Goal: Book appointment/travel/reservation

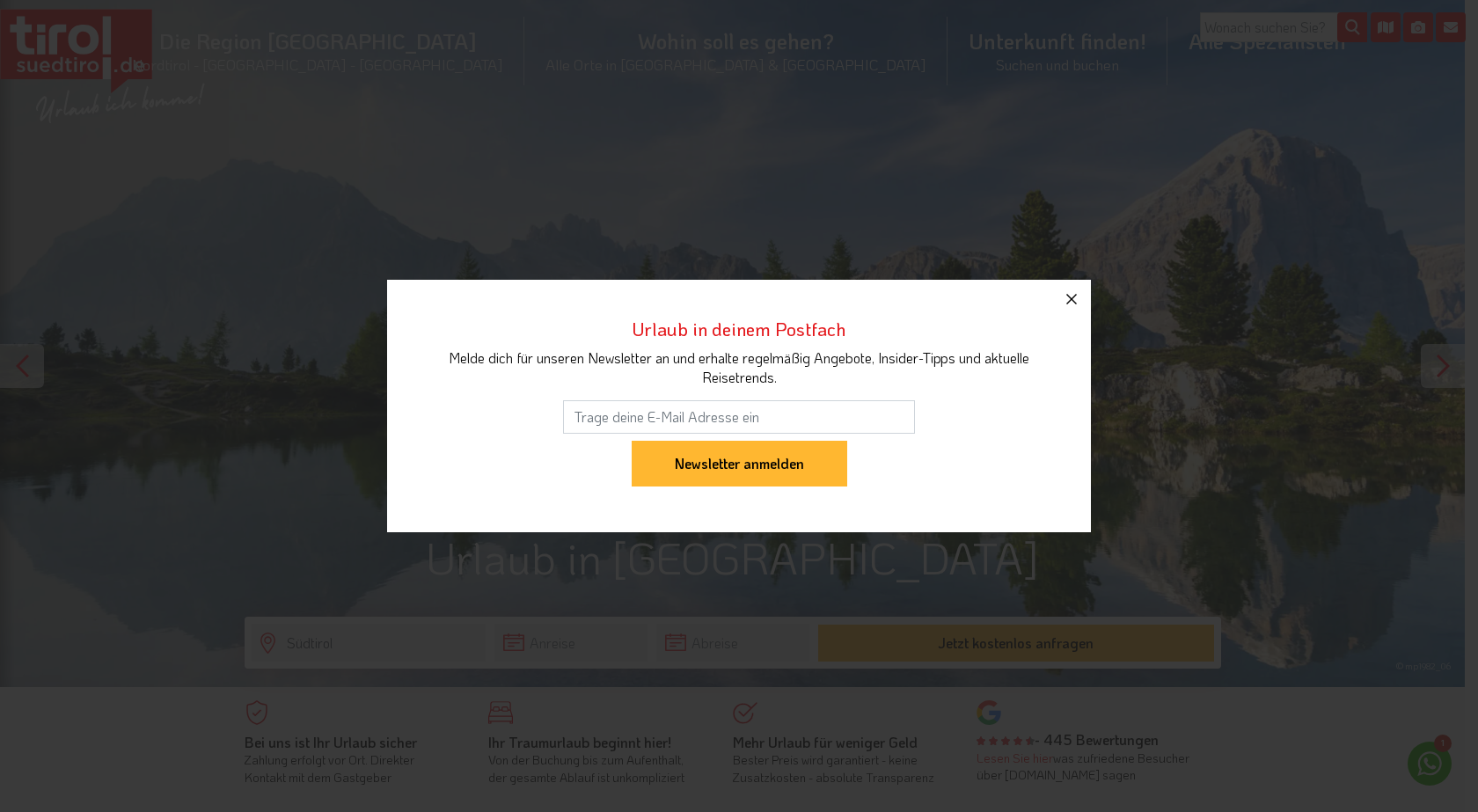
click at [1069, 294] on icon "button" at bounding box center [1071, 298] width 21 height 21
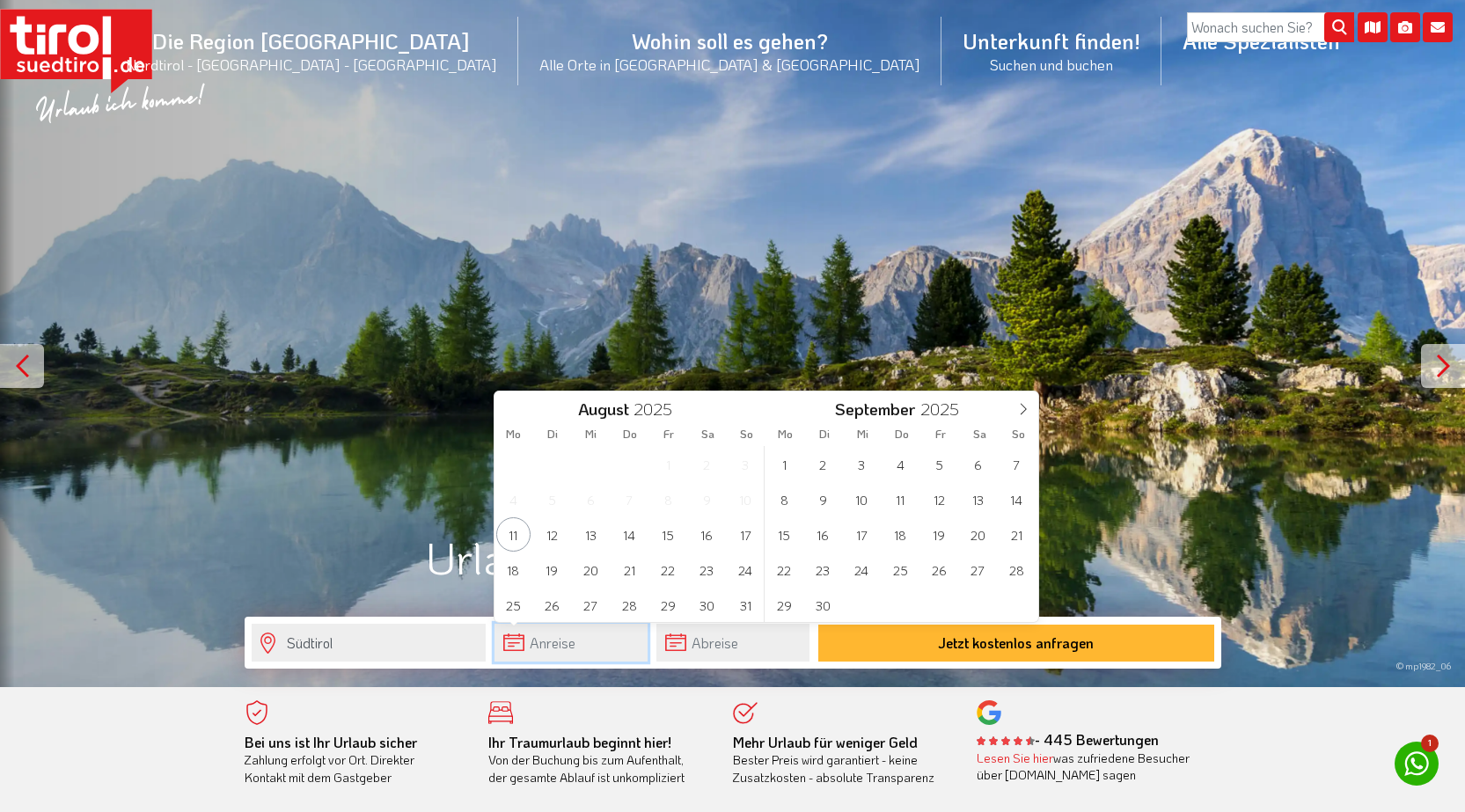
click at [551, 638] on input "text" at bounding box center [570, 642] width 153 height 38
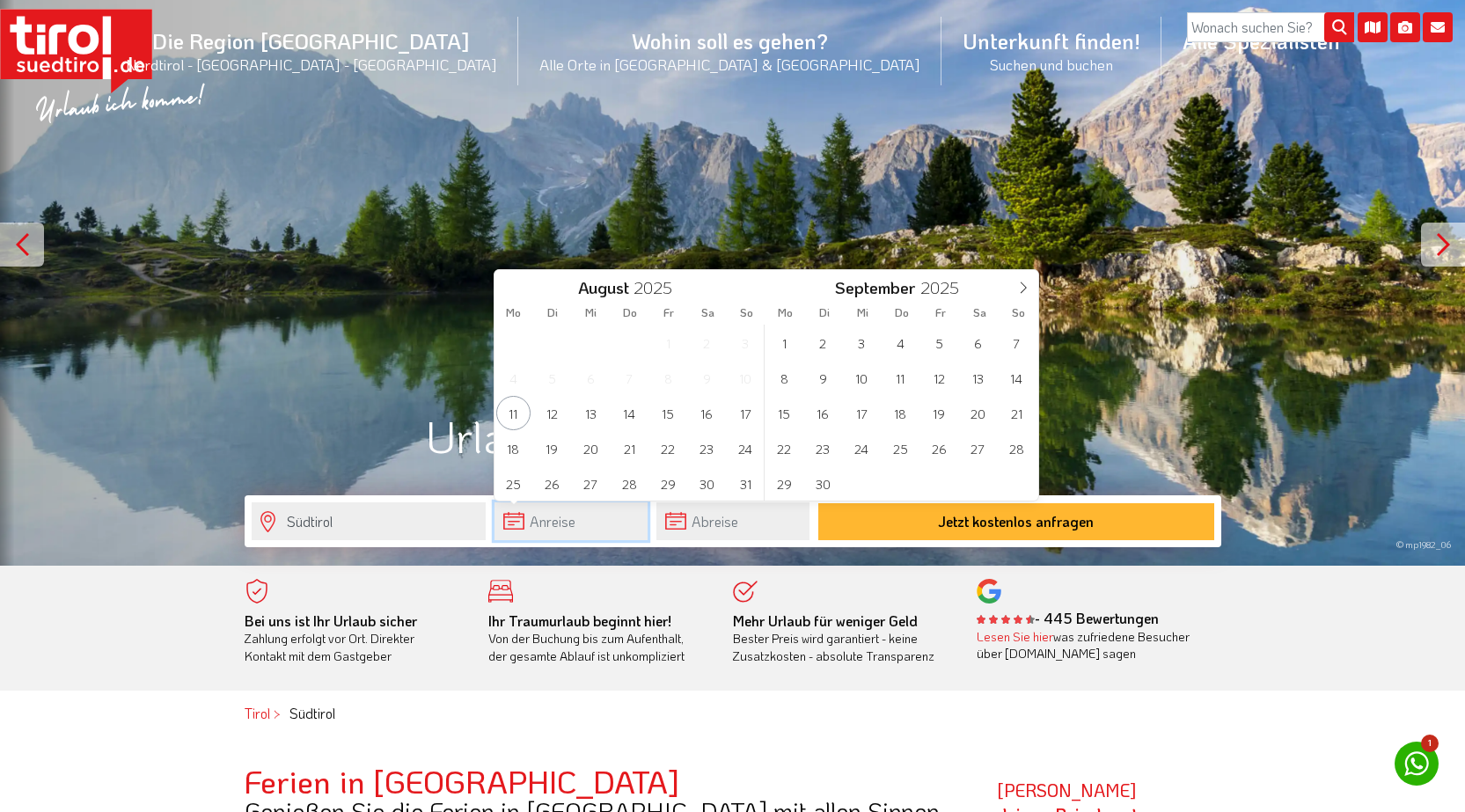
scroll to position [264, 0]
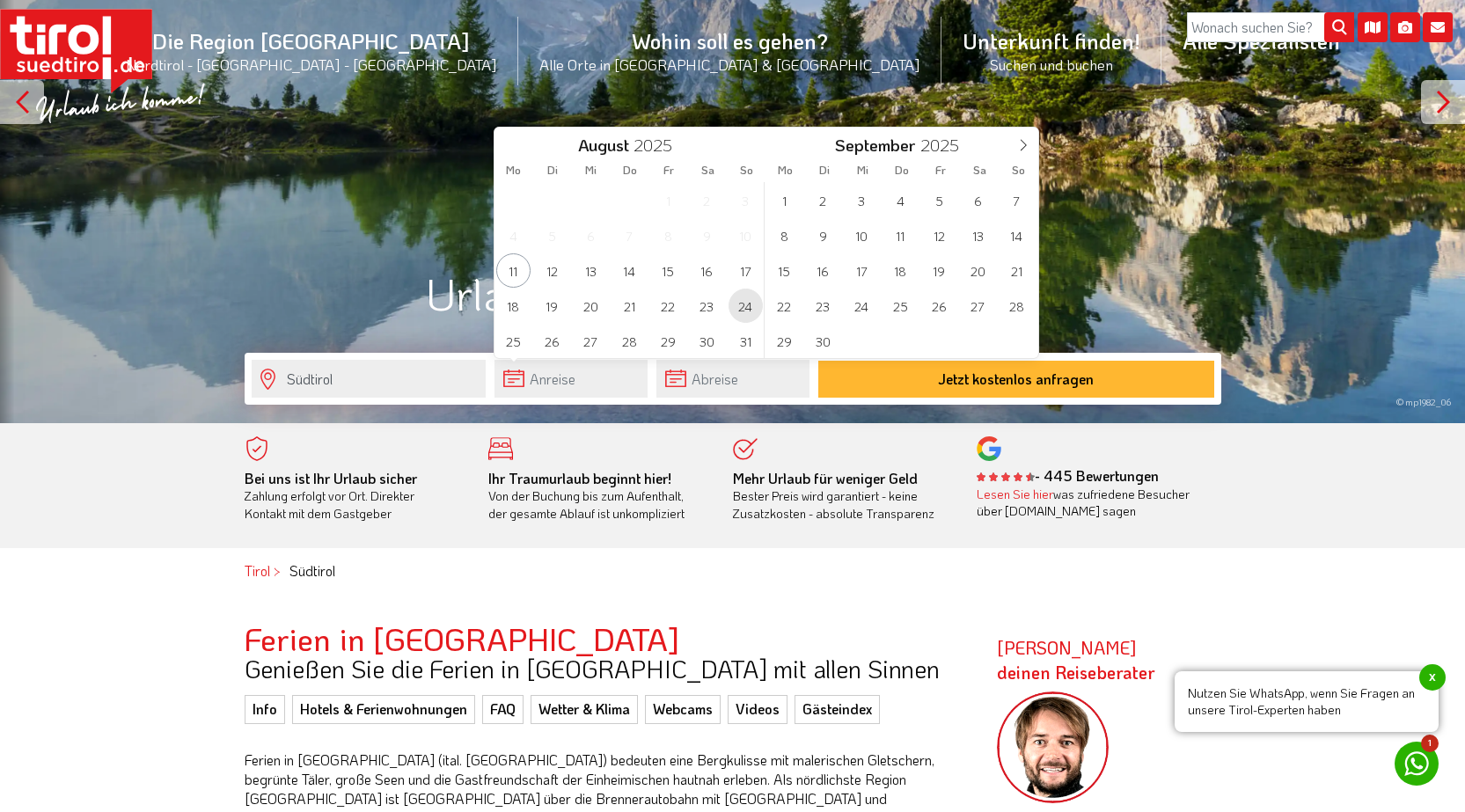
click at [752, 308] on span "24" at bounding box center [746, 305] width 34 height 34
click at [743, 331] on span "31" at bounding box center [746, 341] width 34 height 34
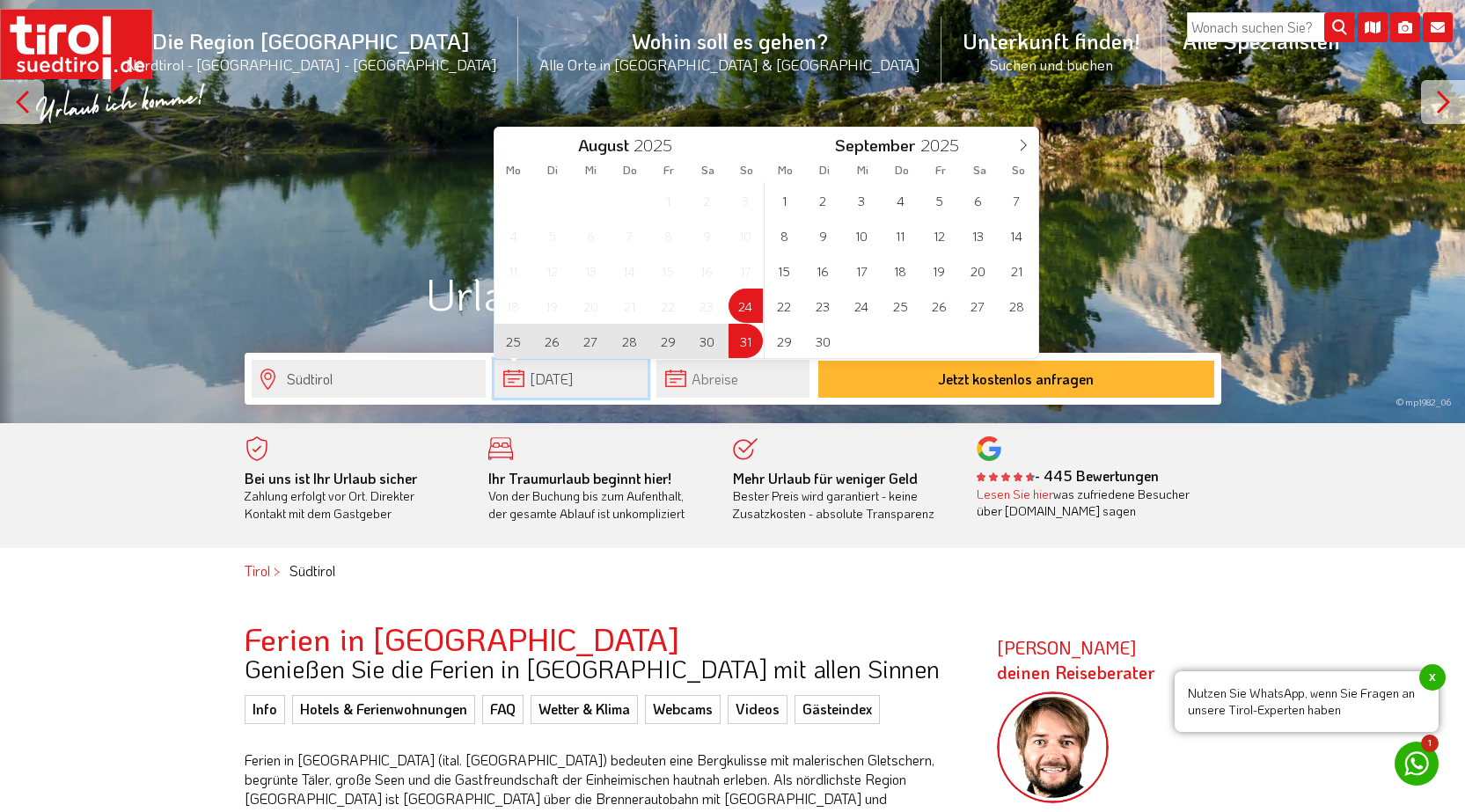
type input "24-08-2025"
type input "31-08-2025"
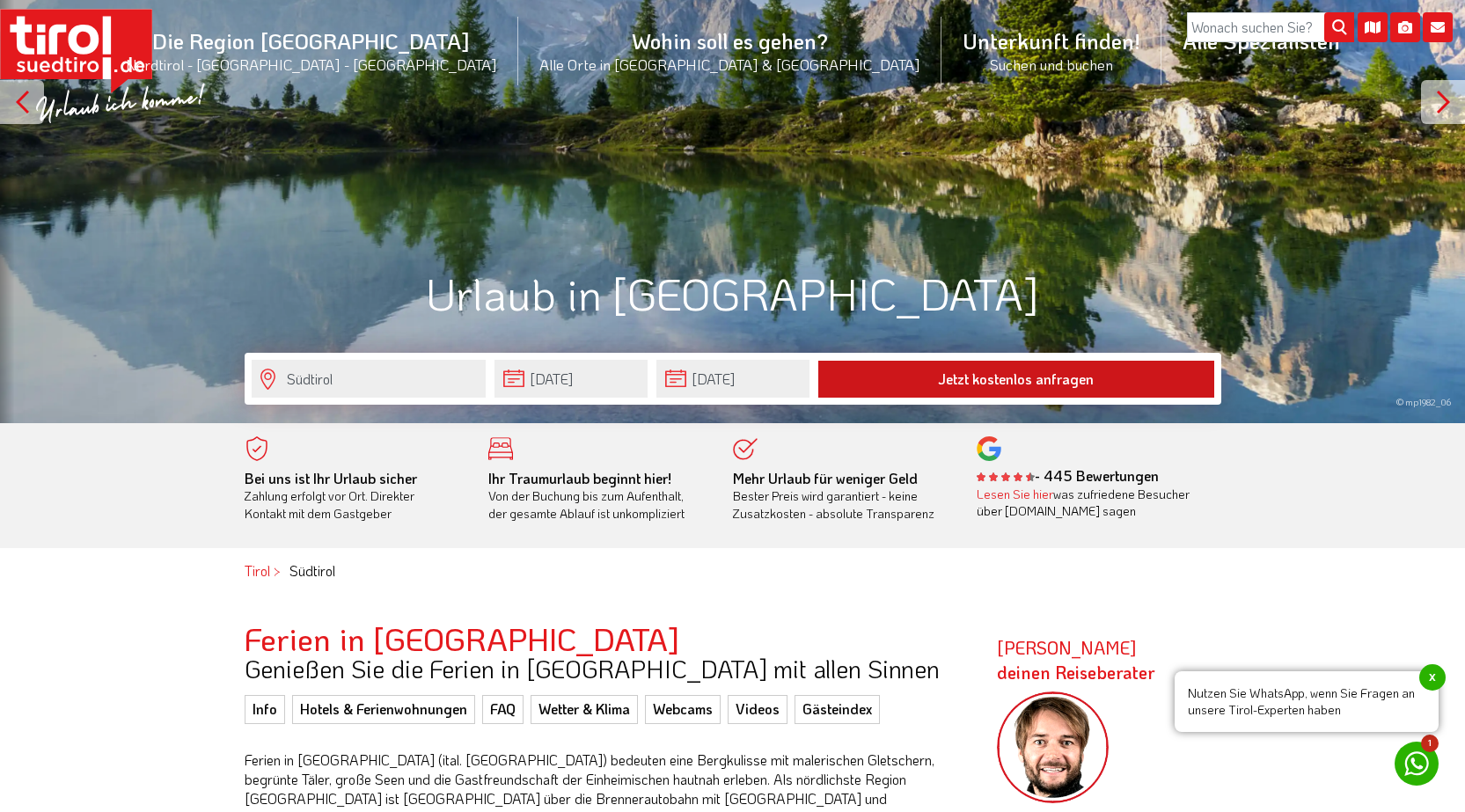
click at [959, 372] on button "Jetzt kostenlos anfragen" at bounding box center [1017, 378] width 396 height 37
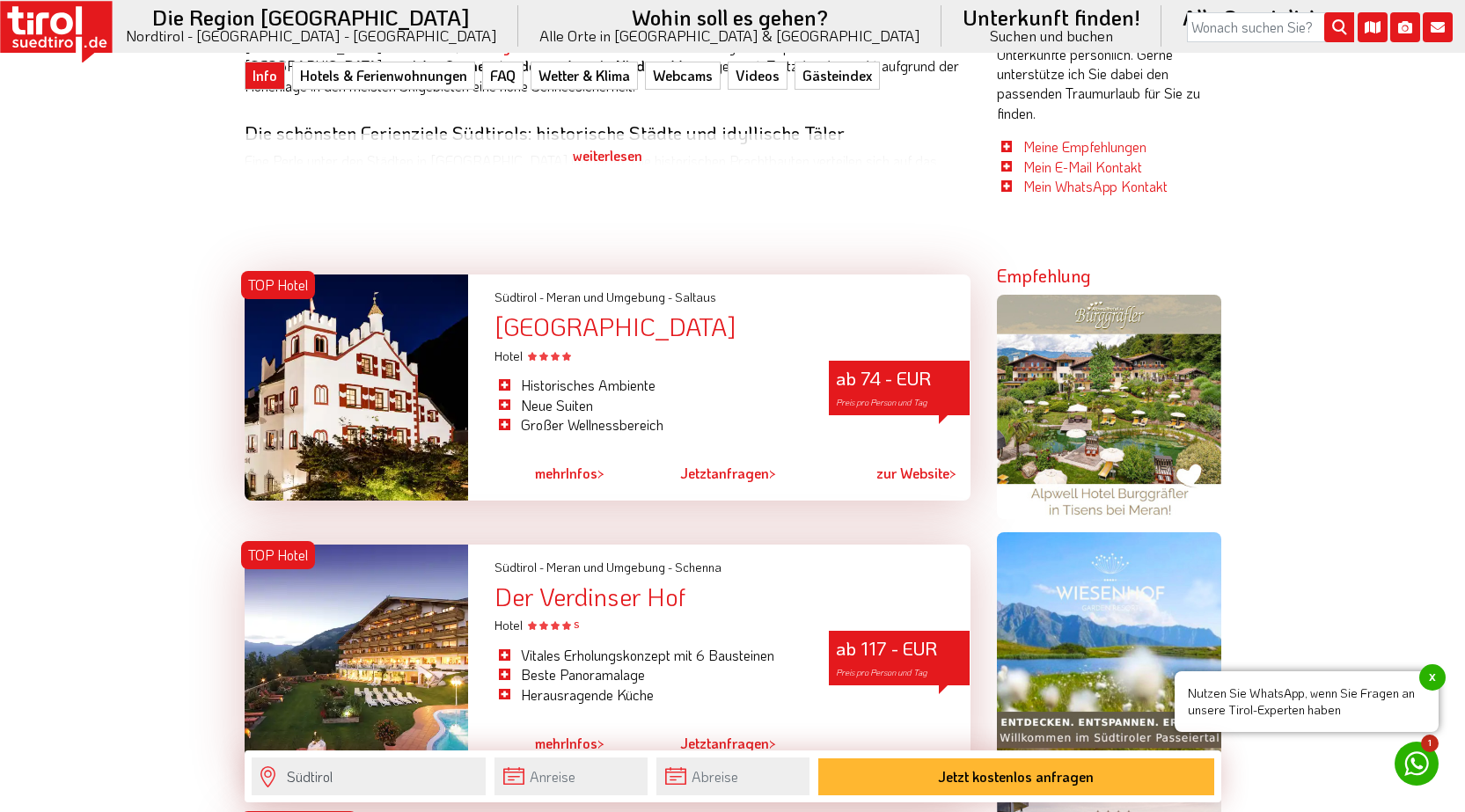
scroll to position [1407, 0]
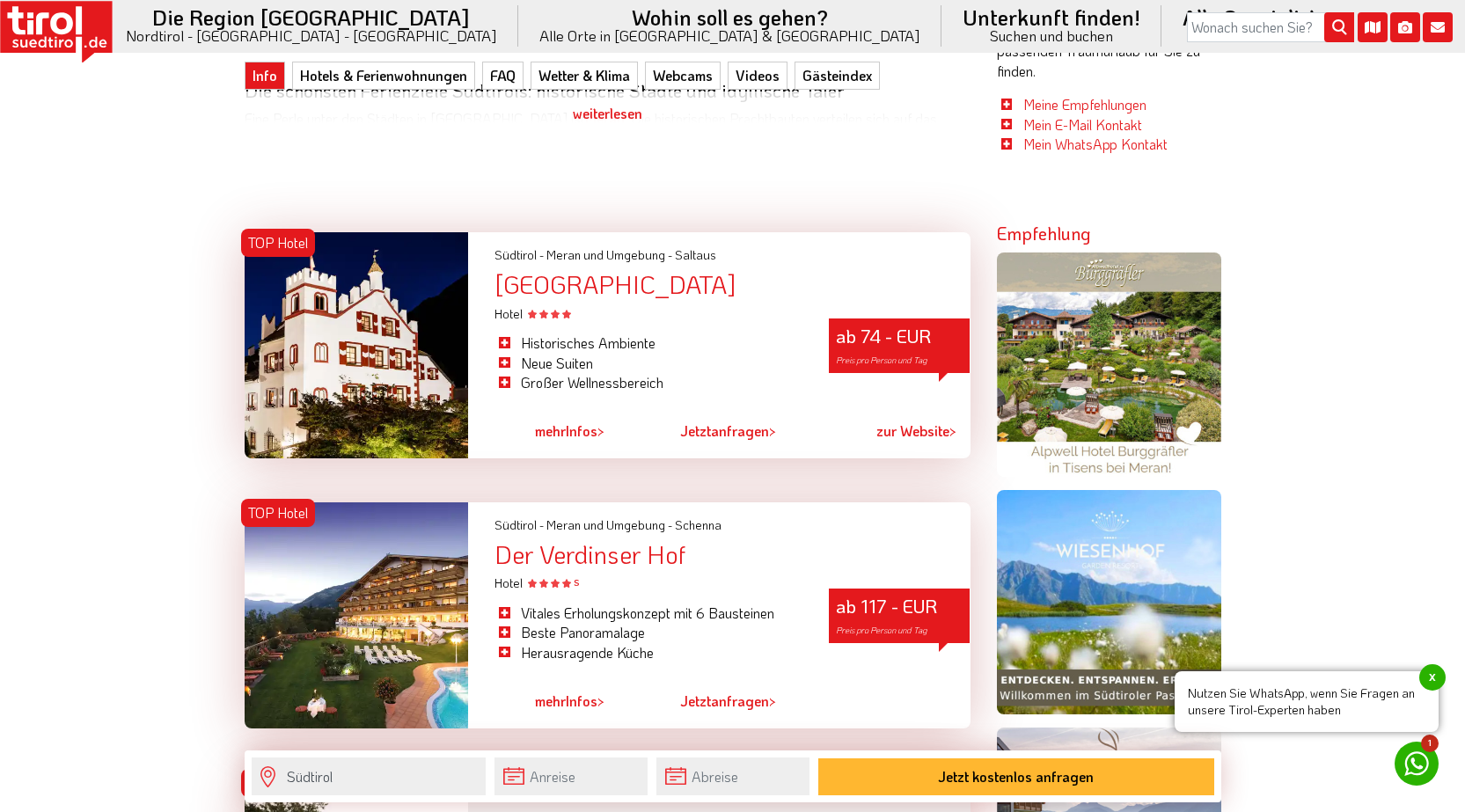
scroll to position [1231, 0]
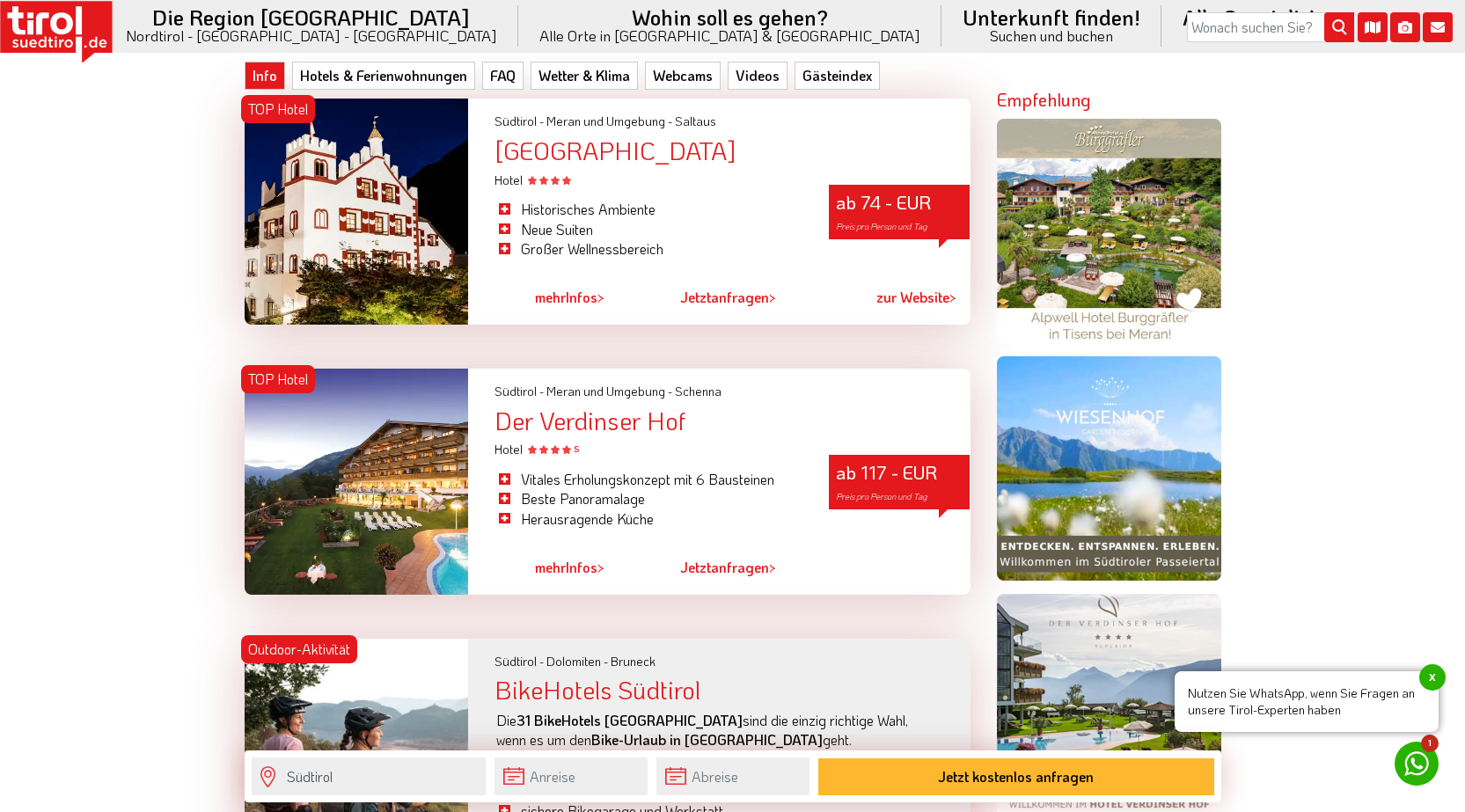
click at [897, 217] on div "ab 74 - EUR Preis pro Person und Tag" at bounding box center [899, 212] width 141 height 54
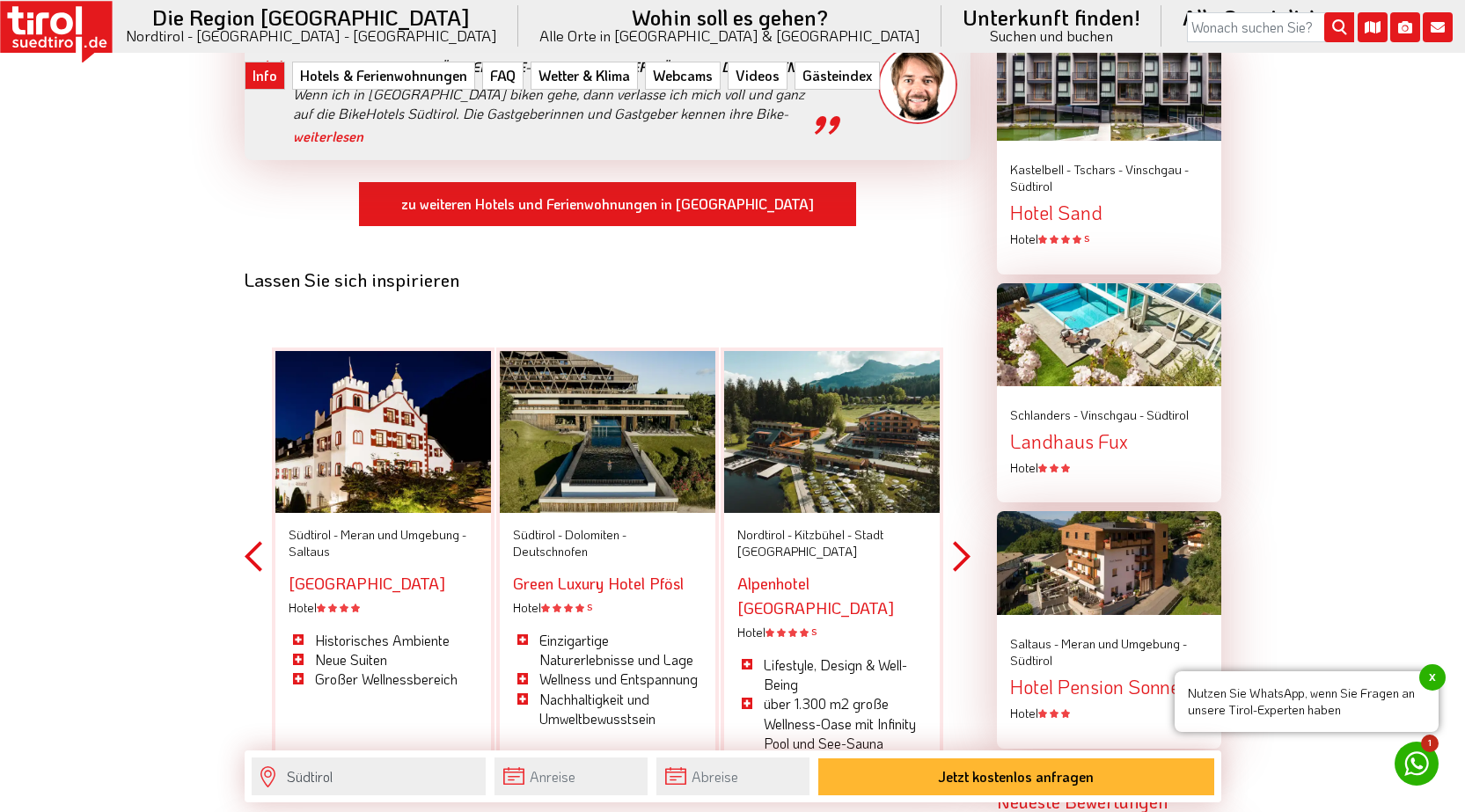
scroll to position [2287, 0]
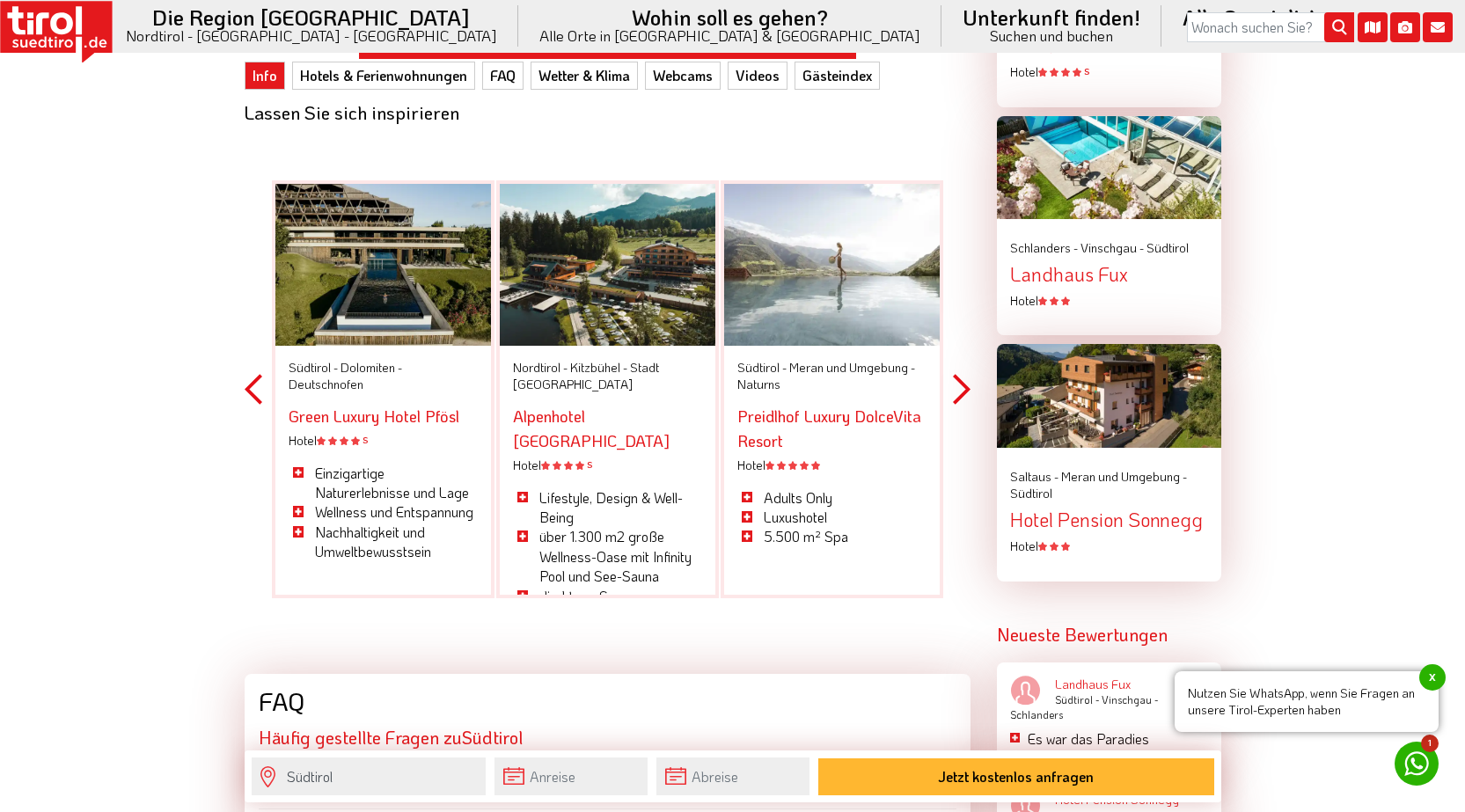
click at [936, 387] on div "Südtirol - Meran und Umgebung - Naturns Preidlhof Luxury DolceVita Resort Hotel…" at bounding box center [831, 453] width 216 height 215
click at [960, 388] on button "Next" at bounding box center [962, 389] width 17 height 517
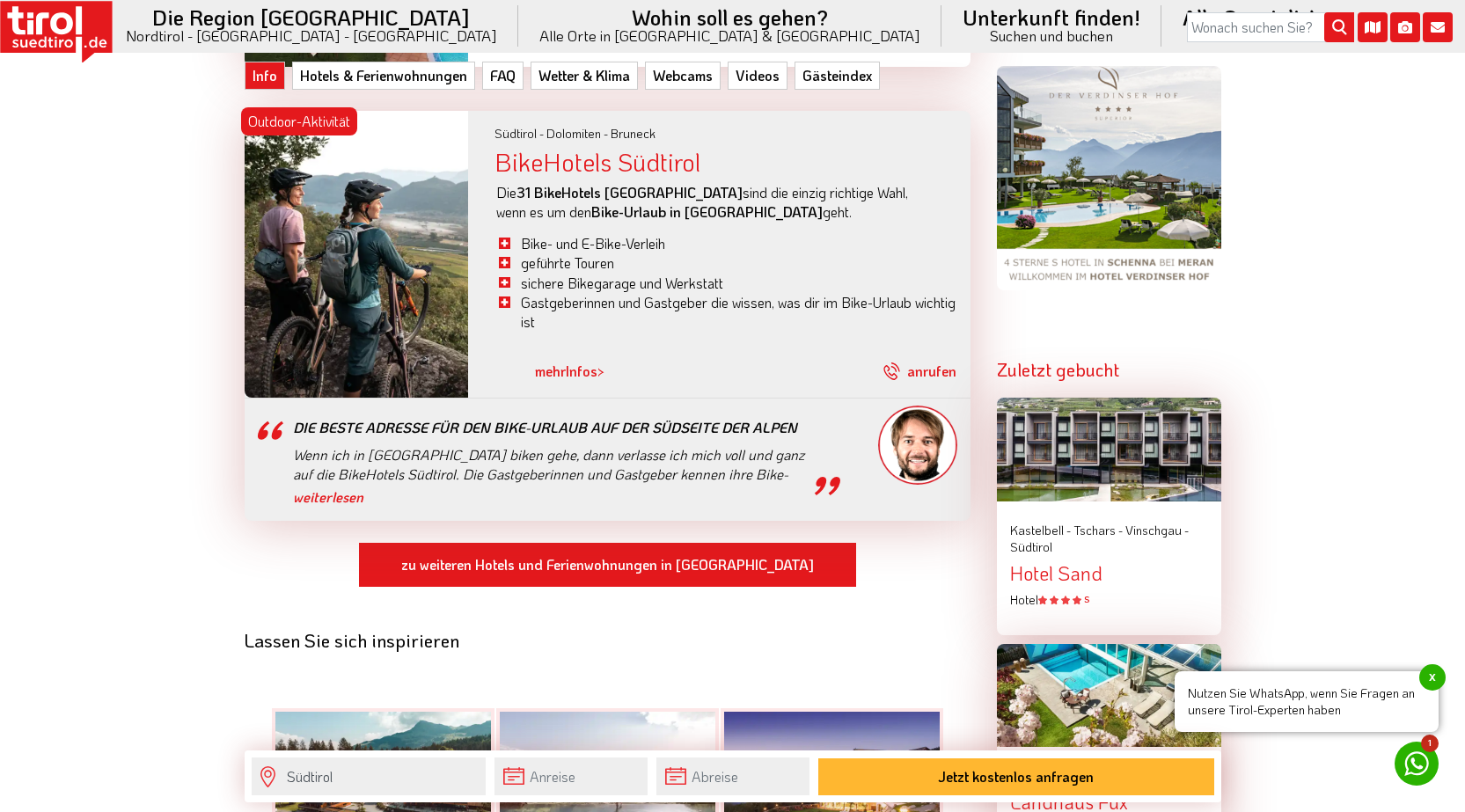
scroll to position [1407, 0]
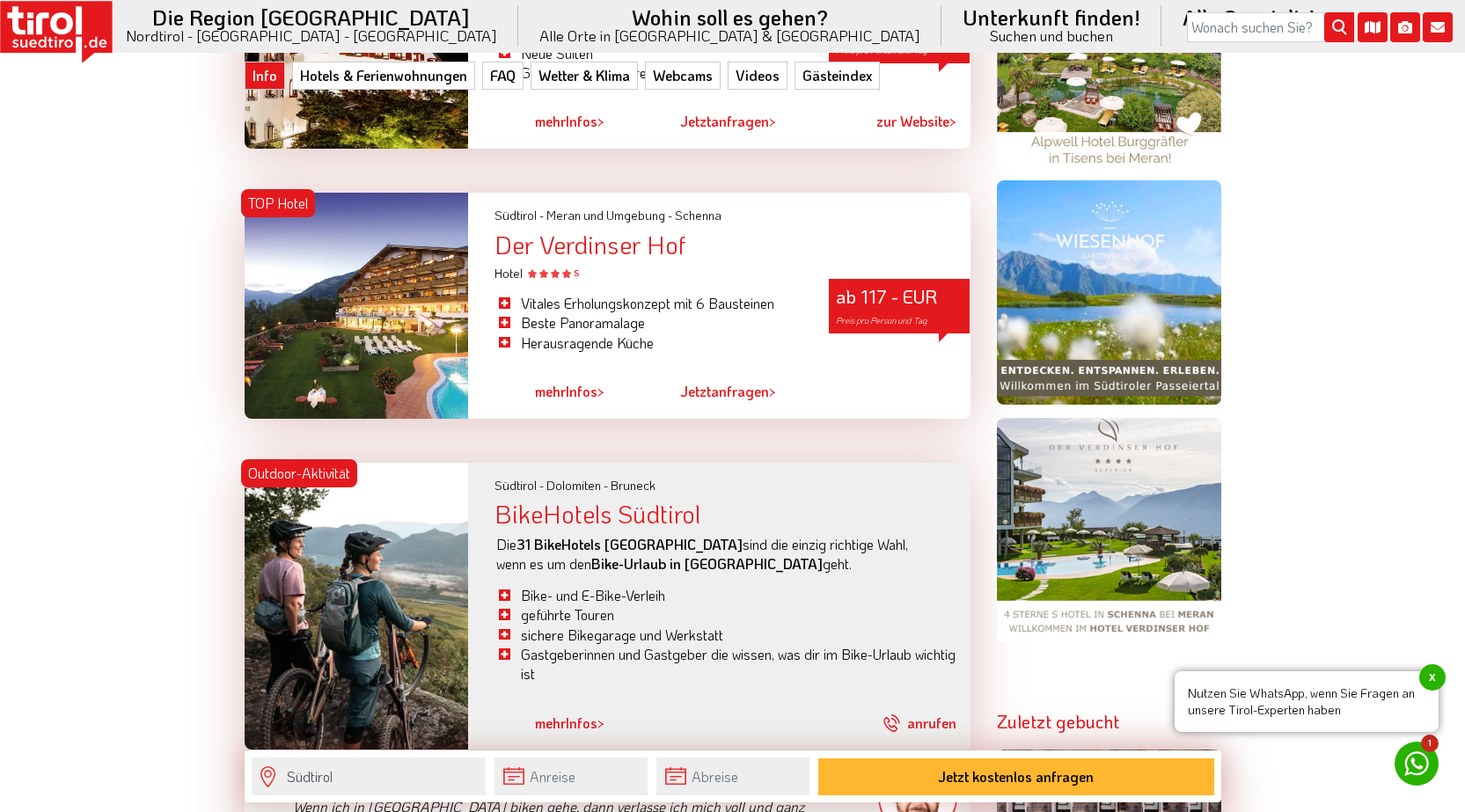
click at [861, 306] on div "ab 117 - EUR Preis pro Person und Tag" at bounding box center [899, 306] width 141 height 54
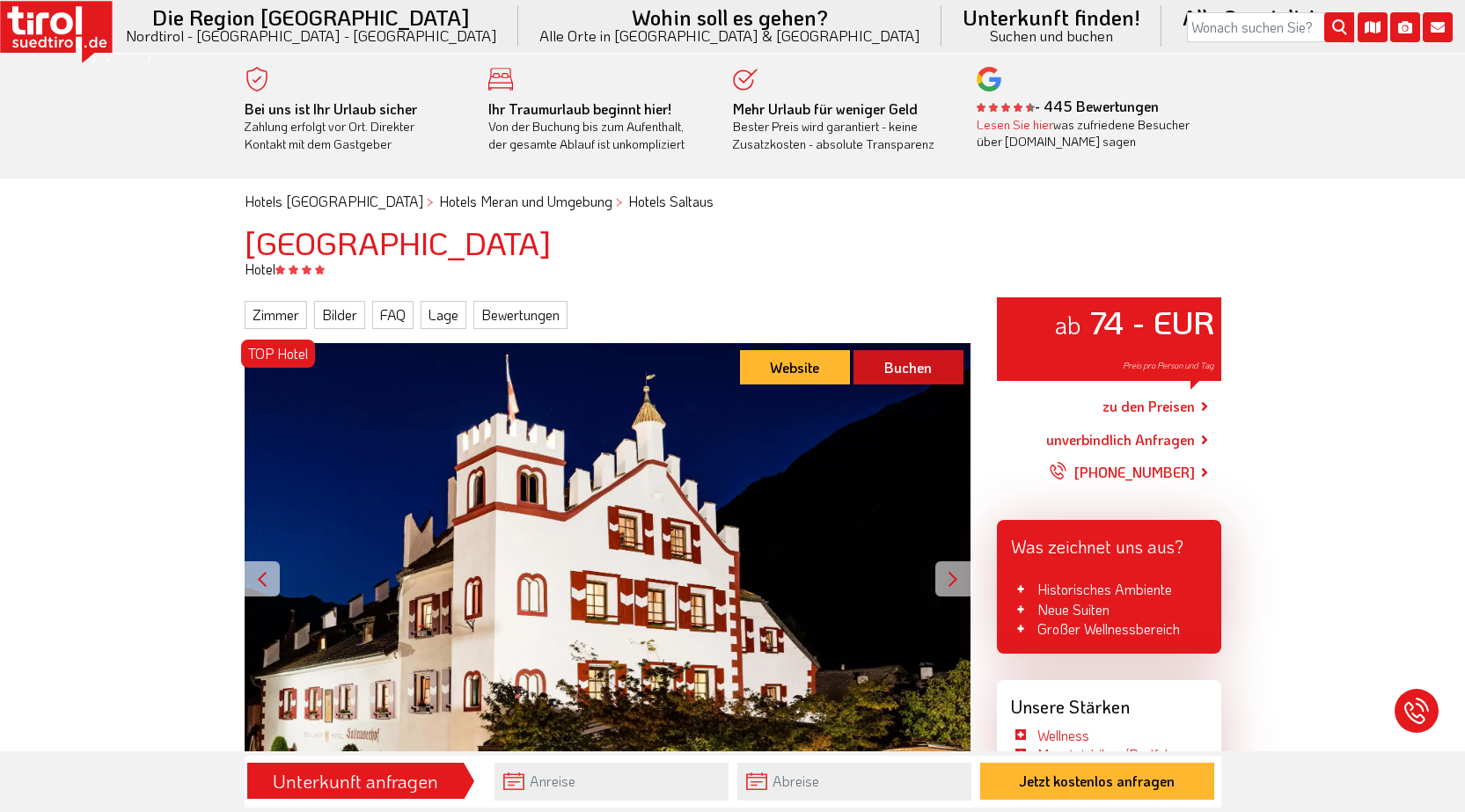
click at [893, 357] on link "Buchen" at bounding box center [909, 368] width 110 height 34
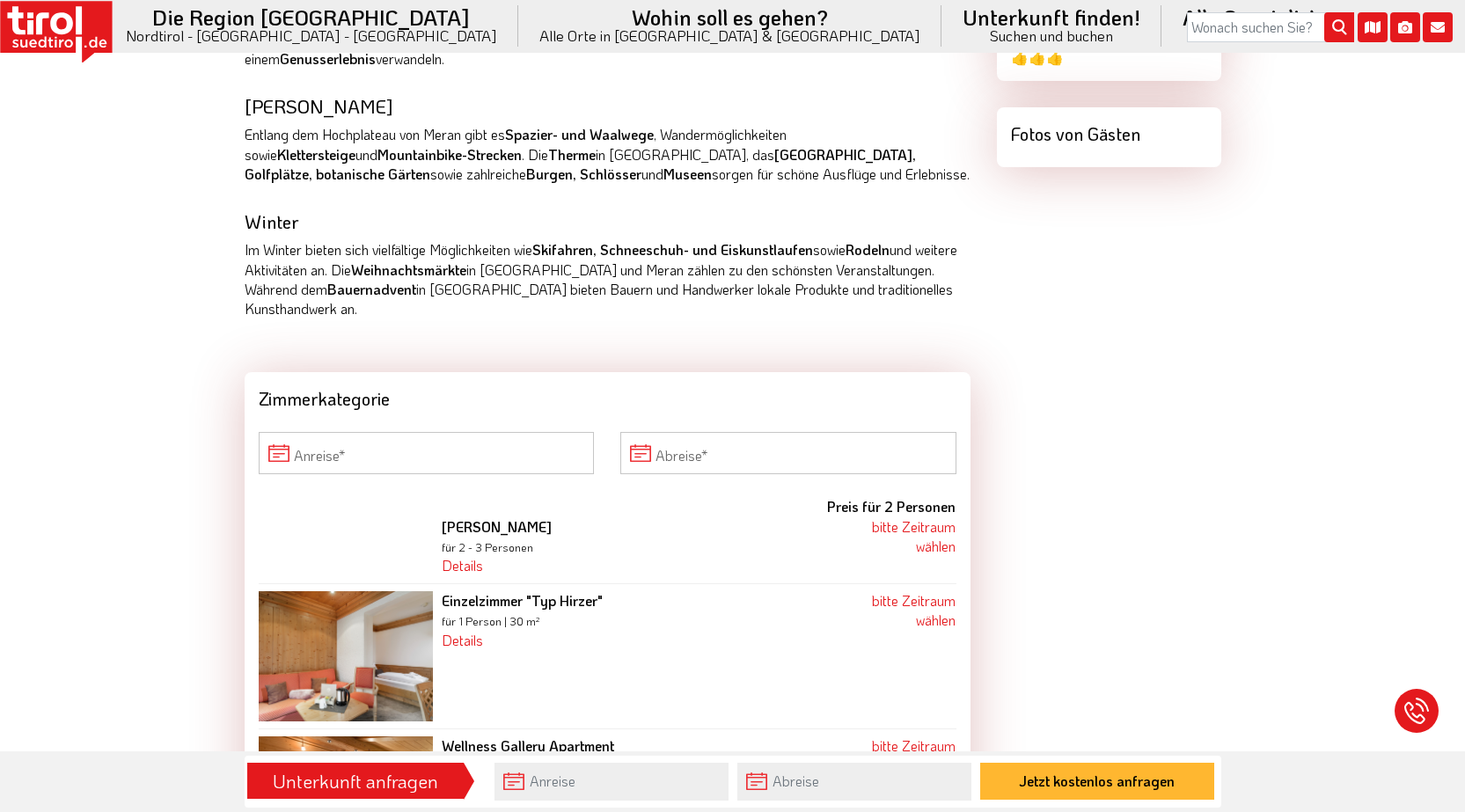
scroll to position [1231, 0]
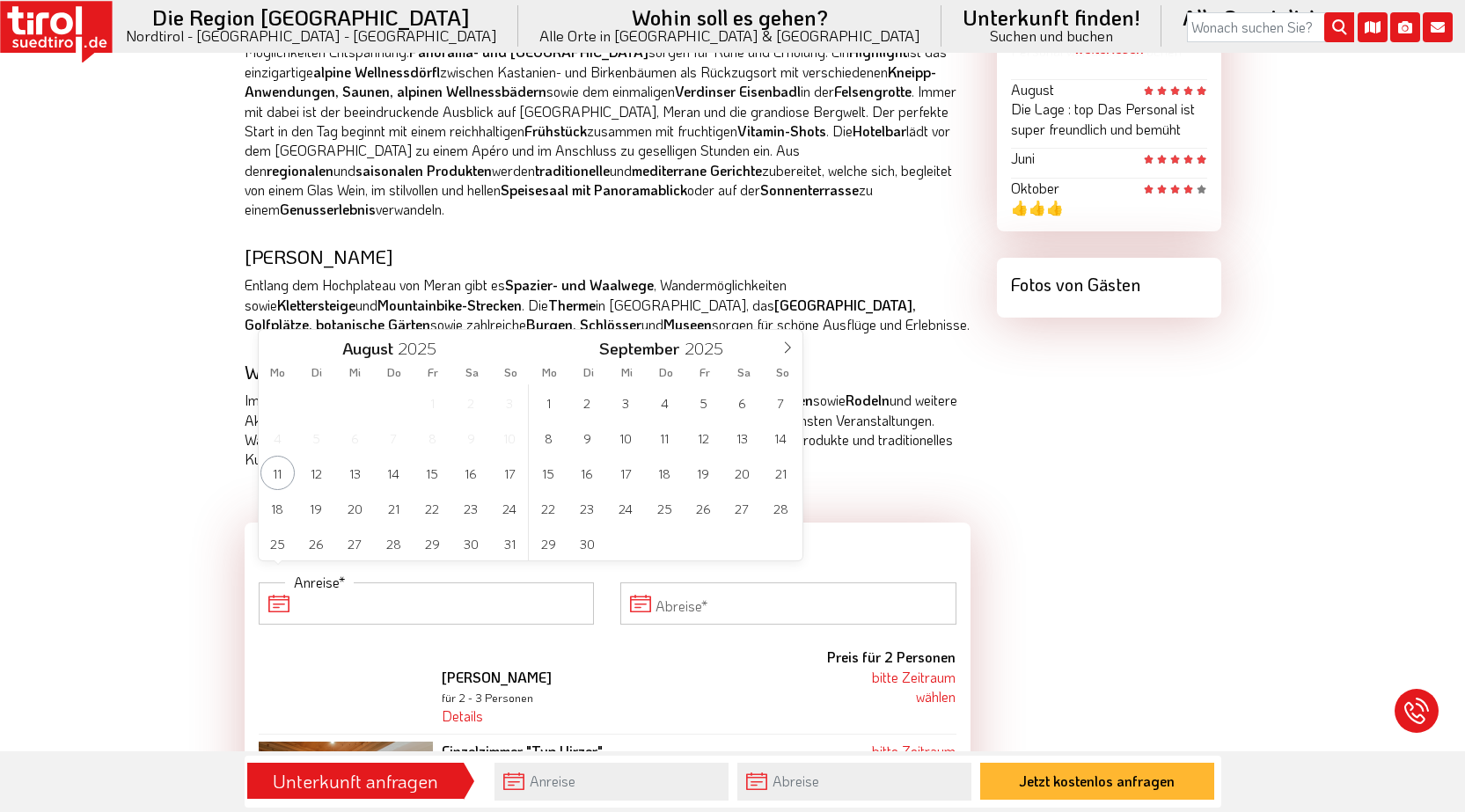
click at [517, 583] on input "Anreise" at bounding box center [427, 603] width 336 height 42
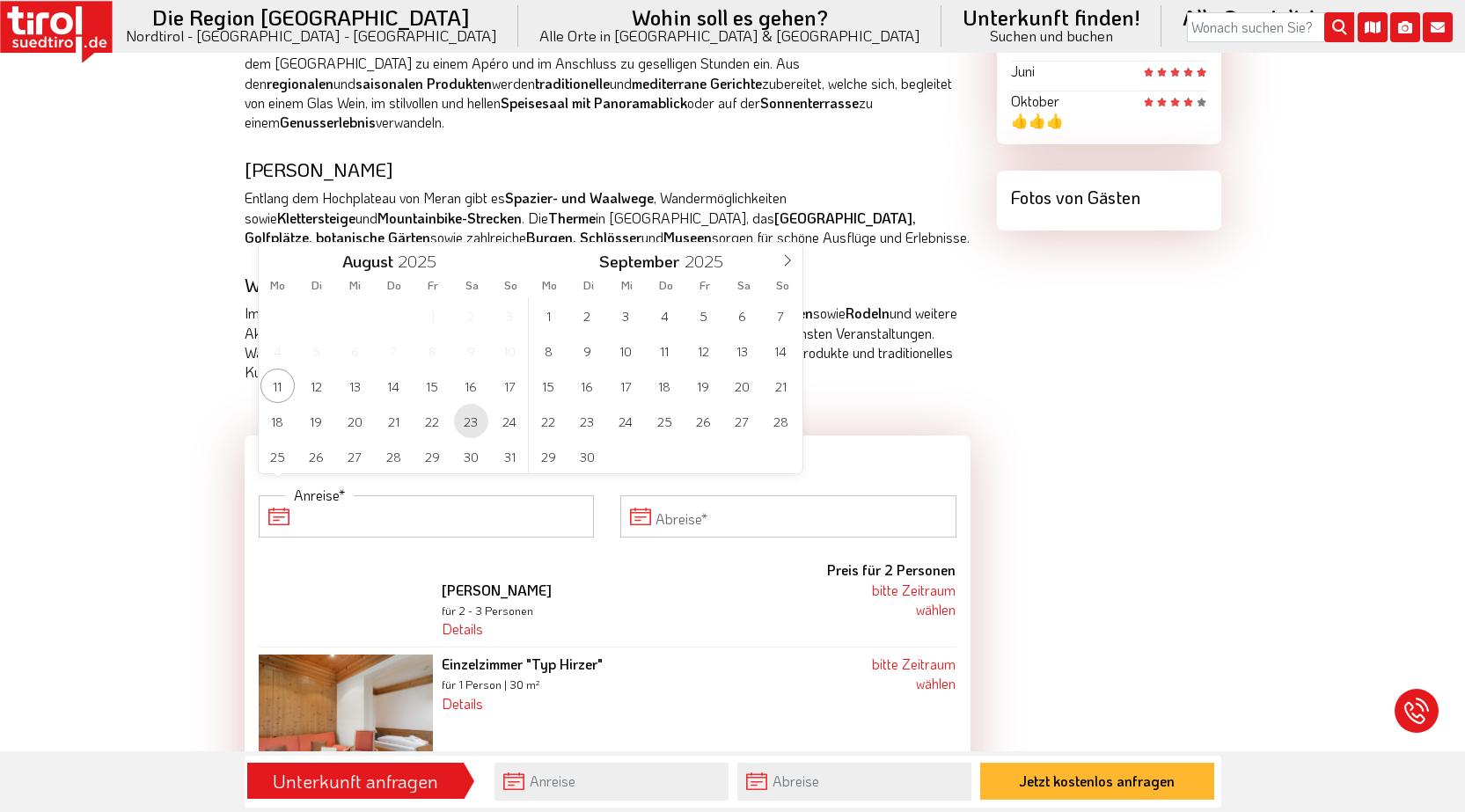
scroll to position [1320, 0]
click at [474, 446] on span "30" at bounding box center [471, 455] width 34 height 34
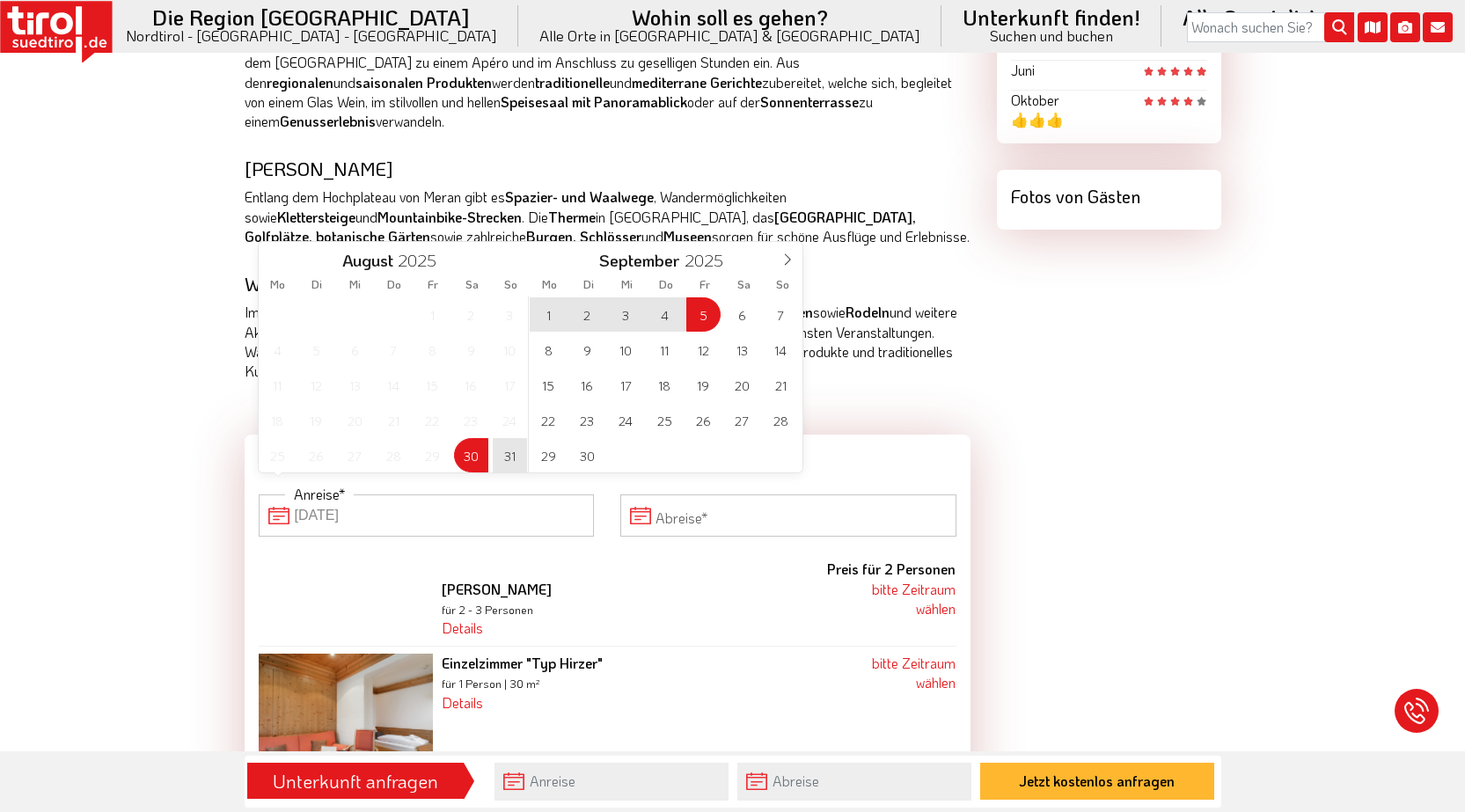
click at [709, 316] on span "5" at bounding box center [704, 314] width 34 height 34
type input "[DATE]"
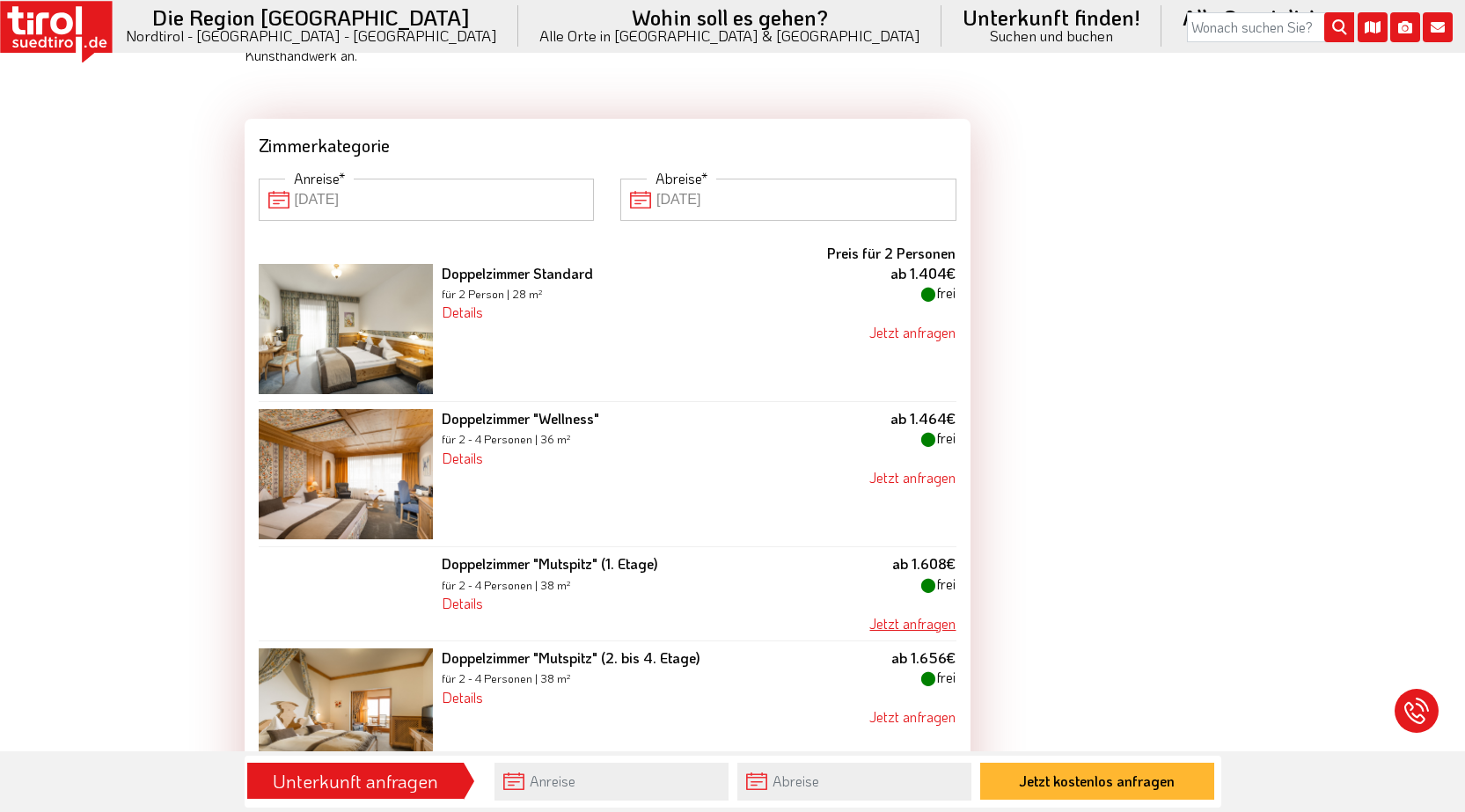
scroll to position [1671, 0]
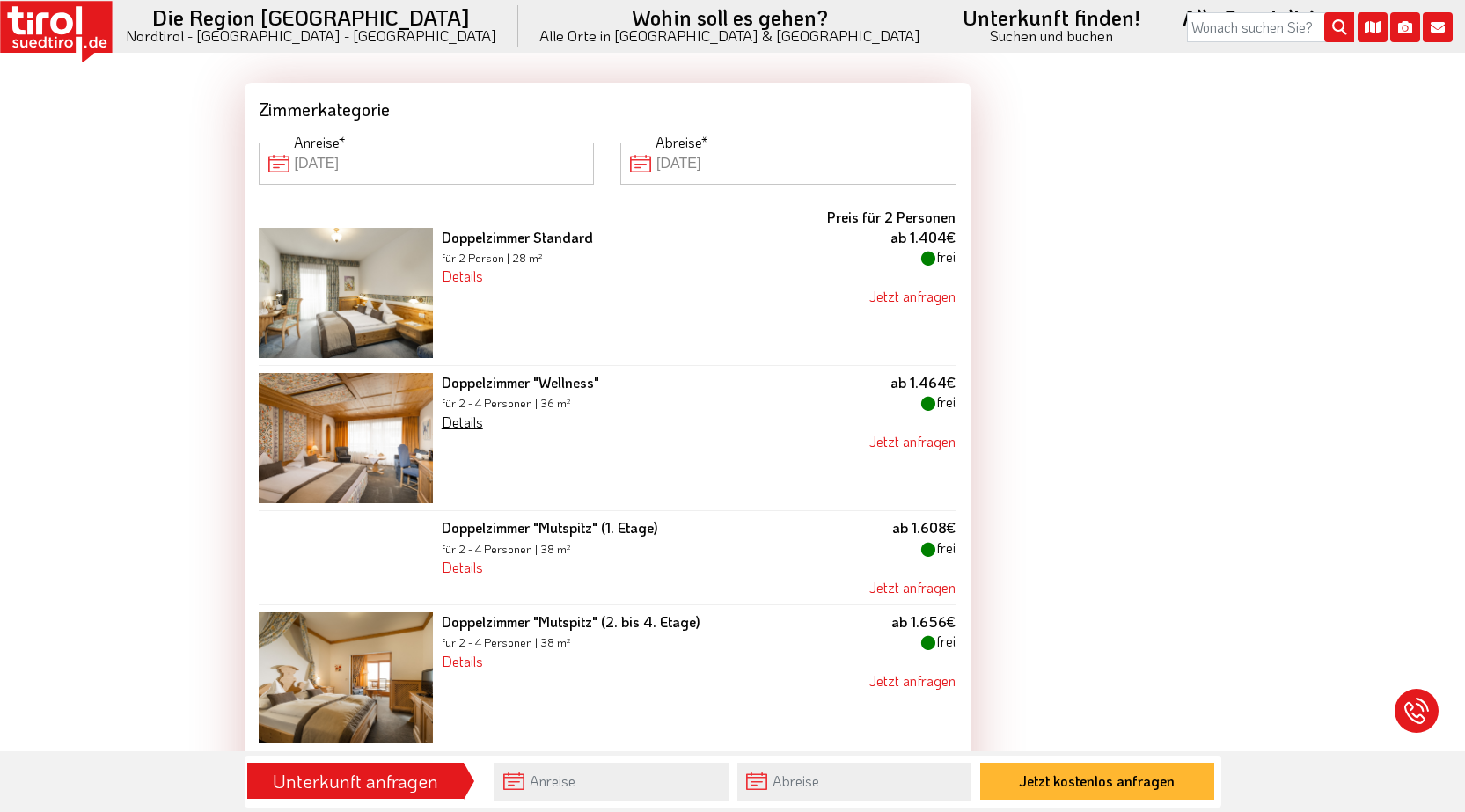
click at [464, 413] on link "Details" at bounding box center [463, 422] width 42 height 18
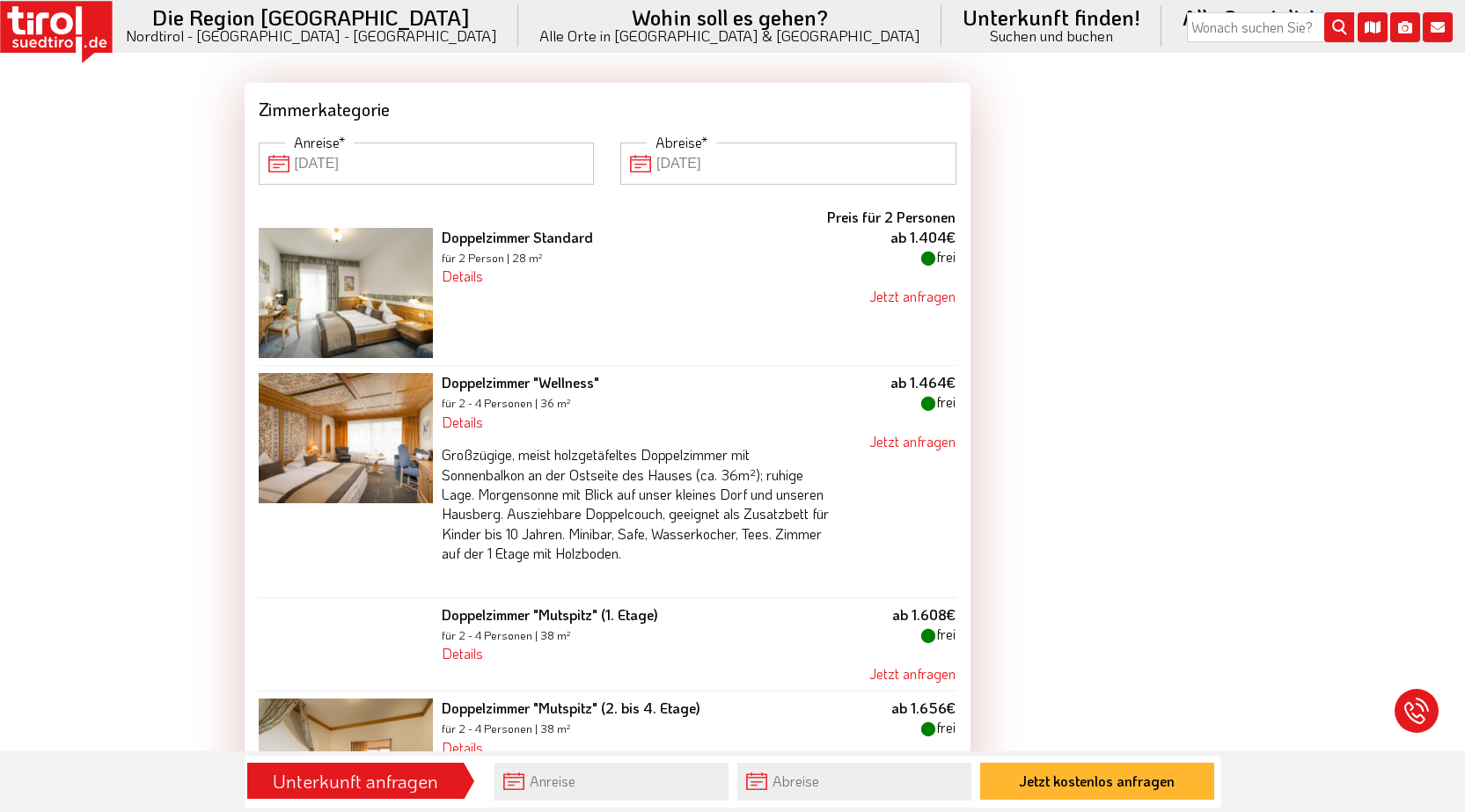
click at [372, 417] on img at bounding box center [345, 438] width 174 height 130
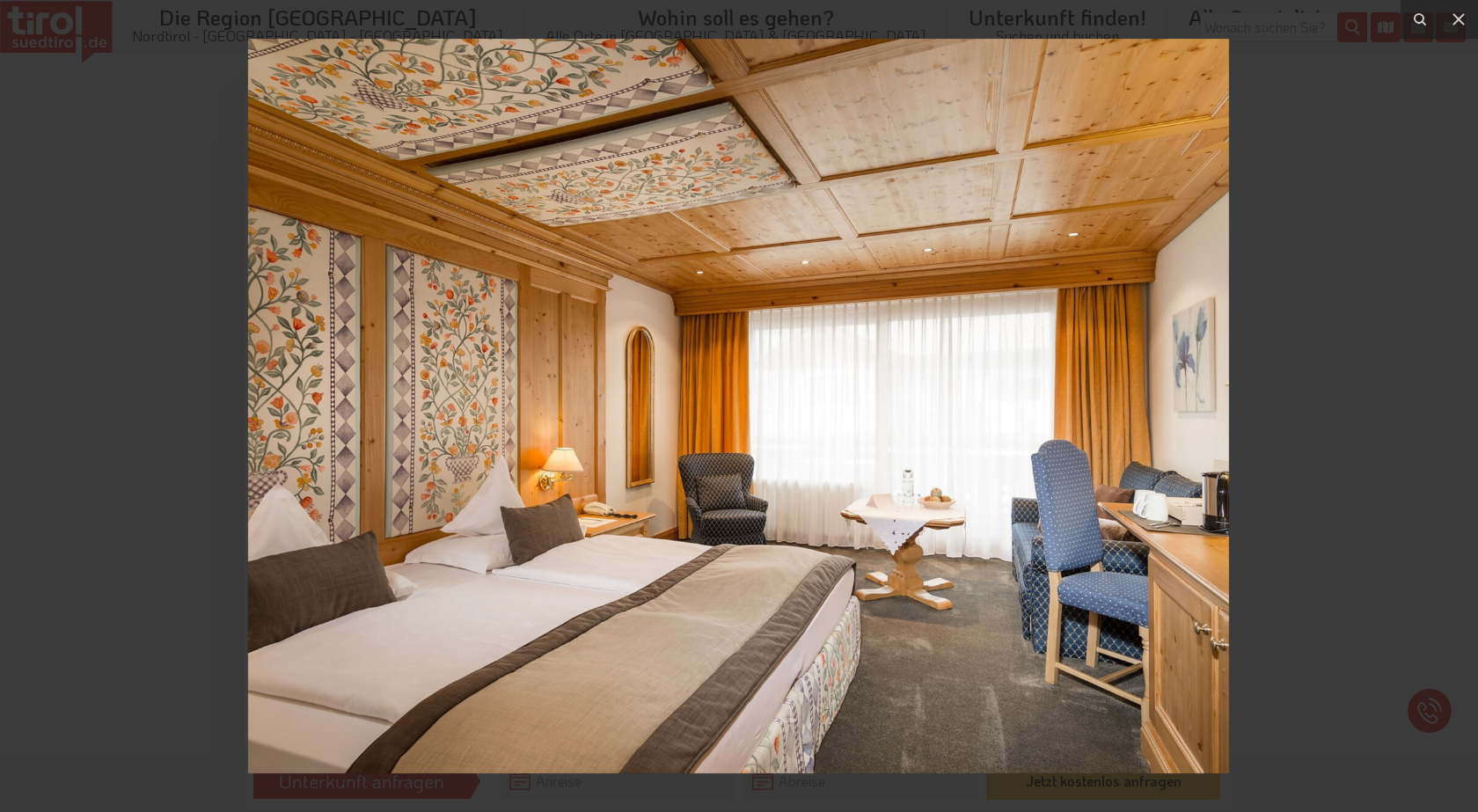
click at [1454, 417] on div at bounding box center [739, 406] width 1478 height 812
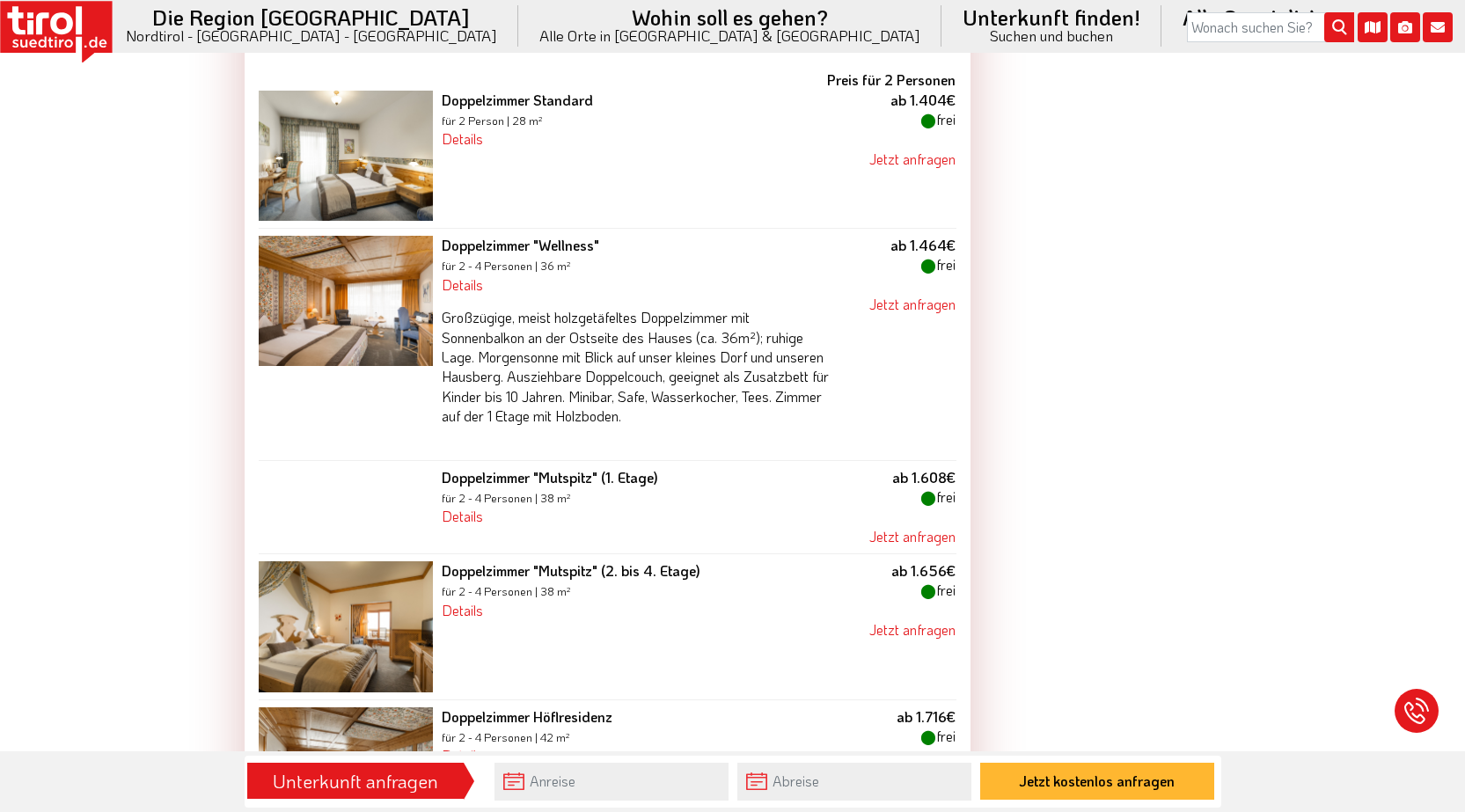
scroll to position [1847, 0]
